Goal: Information Seeking & Learning: Check status

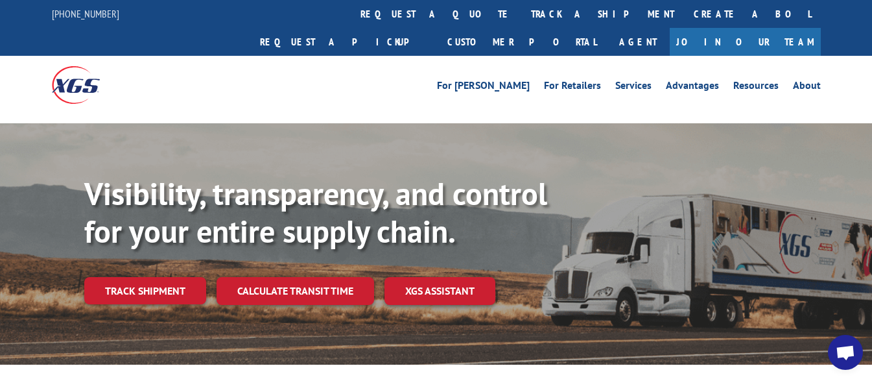
click at [150, 277] on link "Track shipment" at bounding box center [145, 290] width 122 height 27
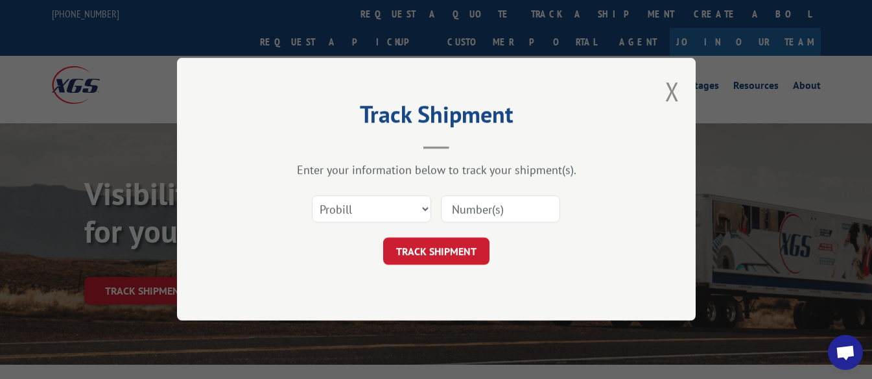
click at [500, 210] on input at bounding box center [500, 209] width 119 height 27
type input "49326"
click button "TRACK SHIPMENT" at bounding box center [436, 251] width 106 height 27
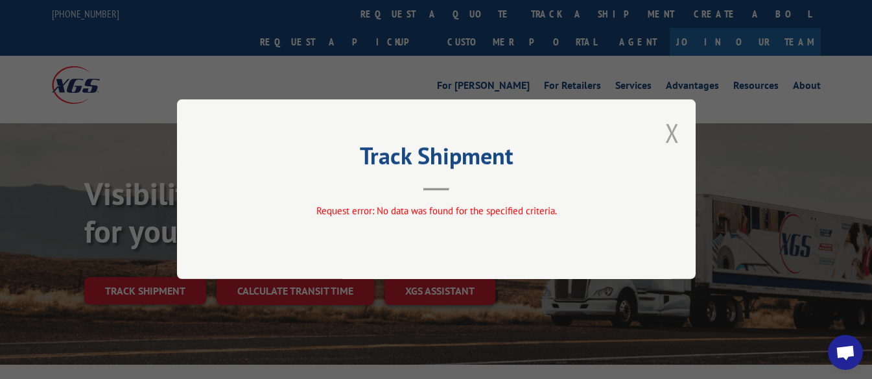
click at [678, 134] on button "Close modal" at bounding box center [672, 132] width 14 height 34
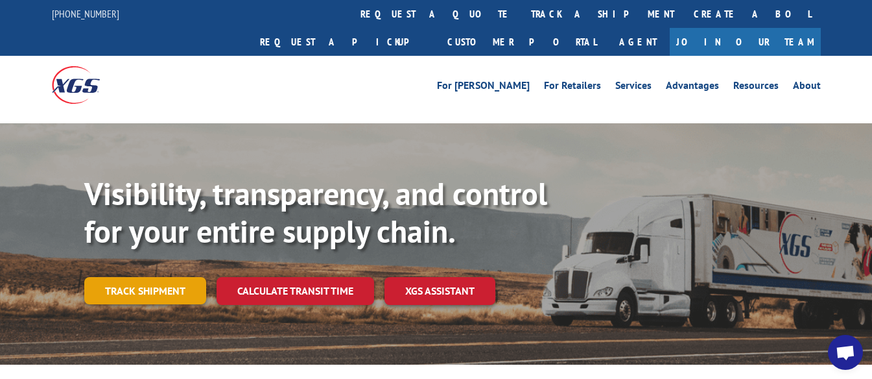
click at [171, 277] on link "Track shipment" at bounding box center [145, 290] width 122 height 27
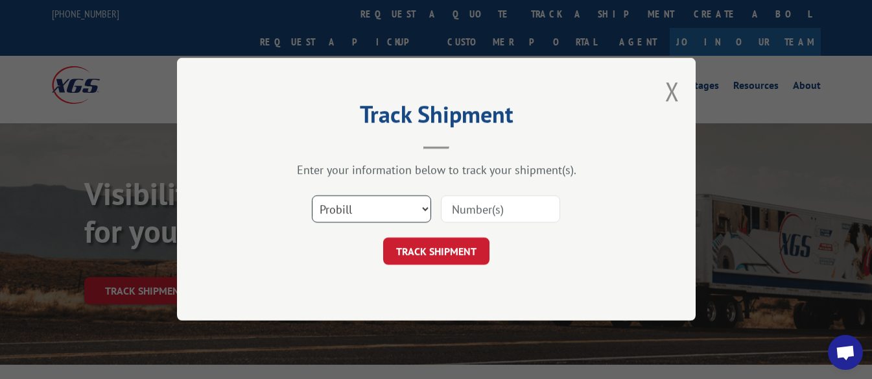
click at [420, 210] on select "Select category... Probill BOL PO" at bounding box center [371, 209] width 119 height 27
select select "bol"
click at [312, 196] on select "Select category... Probill BOL PO" at bounding box center [371, 209] width 119 height 27
click at [513, 208] on input at bounding box center [500, 209] width 119 height 27
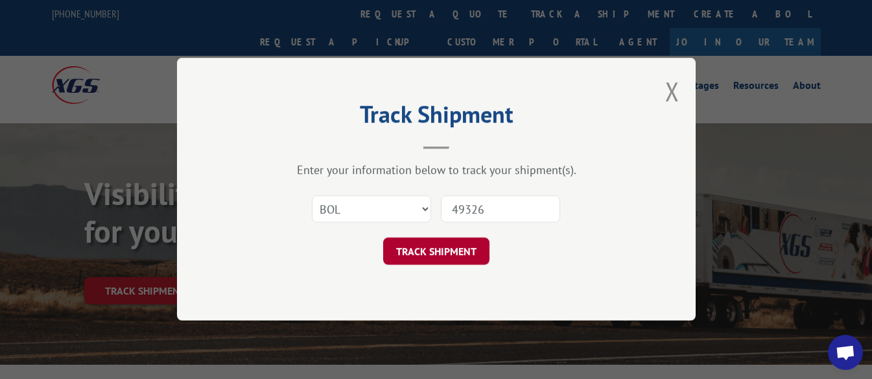
type input "49326"
click at [460, 255] on button "TRACK SHIPMENT" at bounding box center [436, 251] width 106 height 27
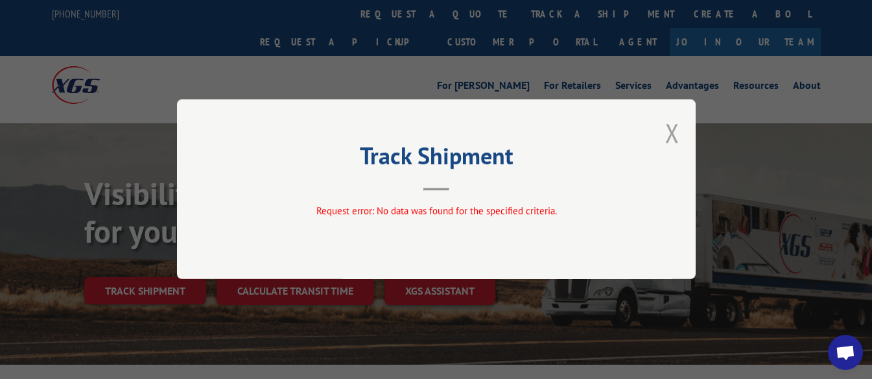
click at [677, 130] on button "Close modal" at bounding box center [672, 132] width 14 height 34
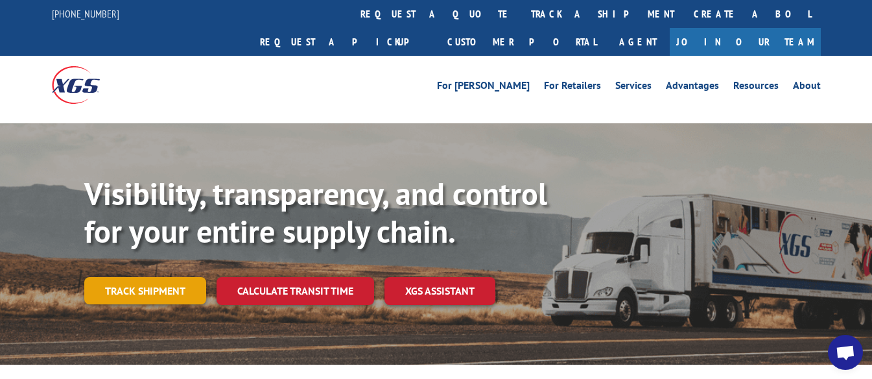
click at [160, 277] on link "Track shipment" at bounding box center [145, 290] width 122 height 27
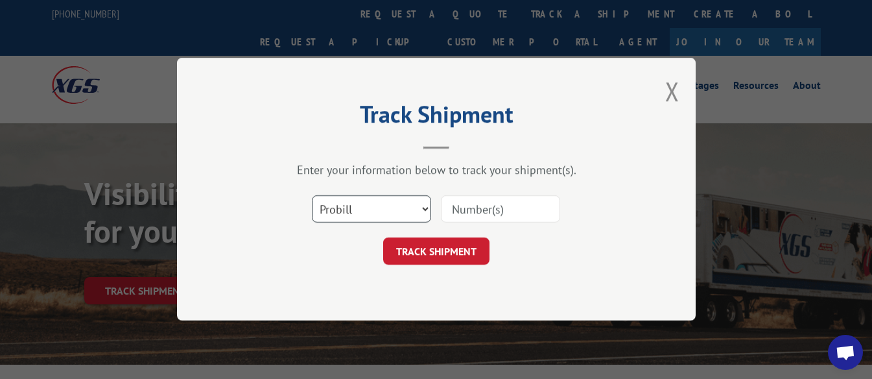
click at [420, 204] on select "Select category... Probill BOL PO" at bounding box center [371, 209] width 119 height 27
select select "bol"
click at [312, 196] on select "Select category... Probill BOL PO" at bounding box center [371, 209] width 119 height 27
click at [522, 207] on input at bounding box center [500, 209] width 119 height 27
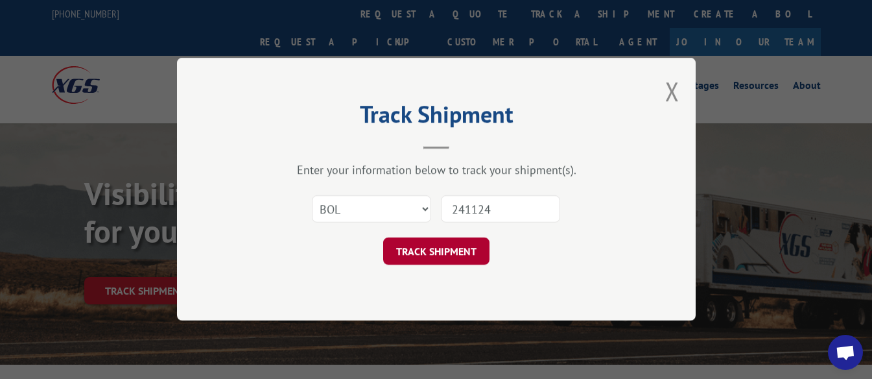
type input "241124"
click at [458, 246] on button "TRACK SHIPMENT" at bounding box center [436, 251] width 106 height 27
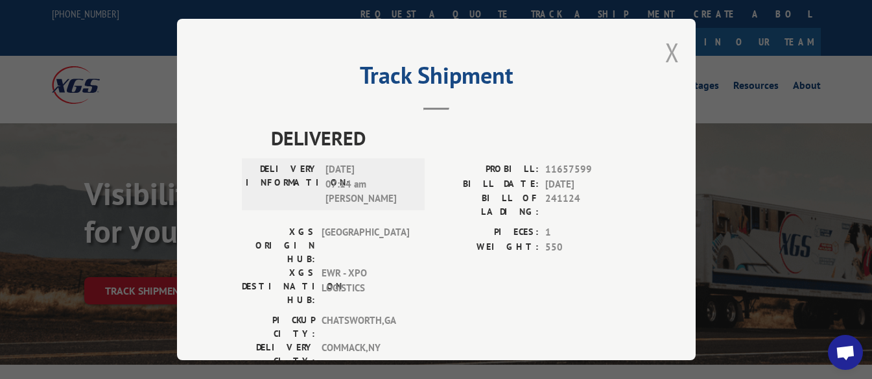
click at [666, 54] on button "Close modal" at bounding box center [672, 52] width 14 height 34
